Goal: Transaction & Acquisition: Purchase product/service

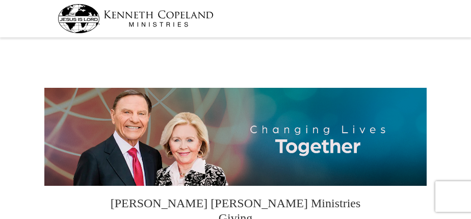
select select "OK"
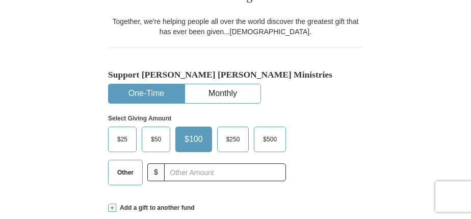
scroll to position [222, 0]
click at [131, 164] on span "Other" at bounding box center [125, 171] width 26 height 15
click at [0, 0] on input "Other" at bounding box center [0, 0] width 0 height 0
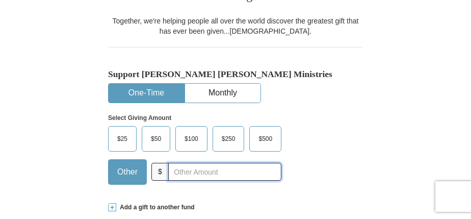
click at [193, 163] on input "text" at bounding box center [224, 172] width 113 height 18
type input "47"
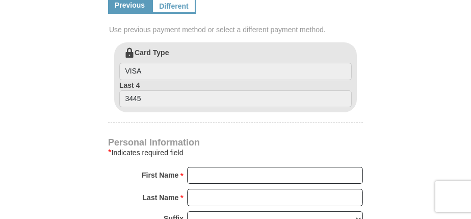
scroll to position [510, 0]
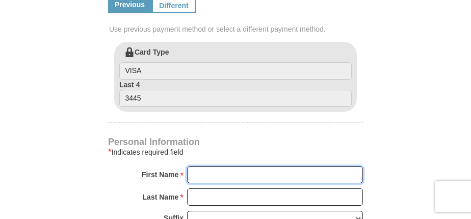
click at [302, 166] on input "First Name *" at bounding box center [275, 174] width 176 height 17
type input "Rivers of Life"
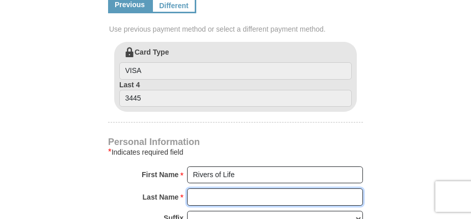
click at [290, 188] on input "Last Name *" at bounding box center [275, 196] width 176 height 17
type input "International Minist"
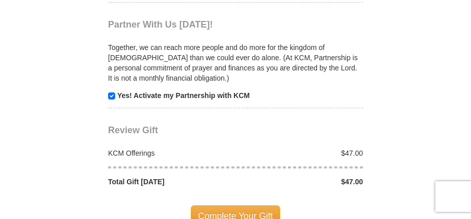
scroll to position [922, 0]
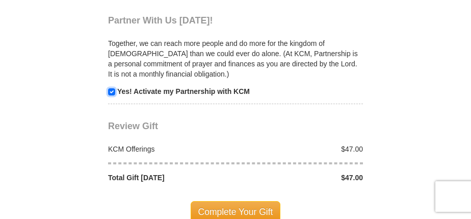
click at [113, 88] on input "checkbox" at bounding box center [111, 91] width 7 height 7
checkbox input "false"
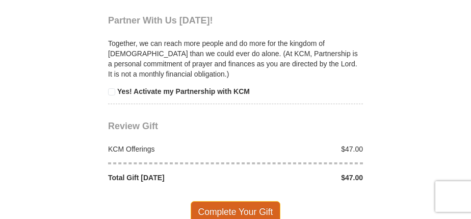
click at [250, 201] on span "Complete Your Gift" at bounding box center [236, 211] width 90 height 21
